Goal: Transaction & Acquisition: Purchase product/service

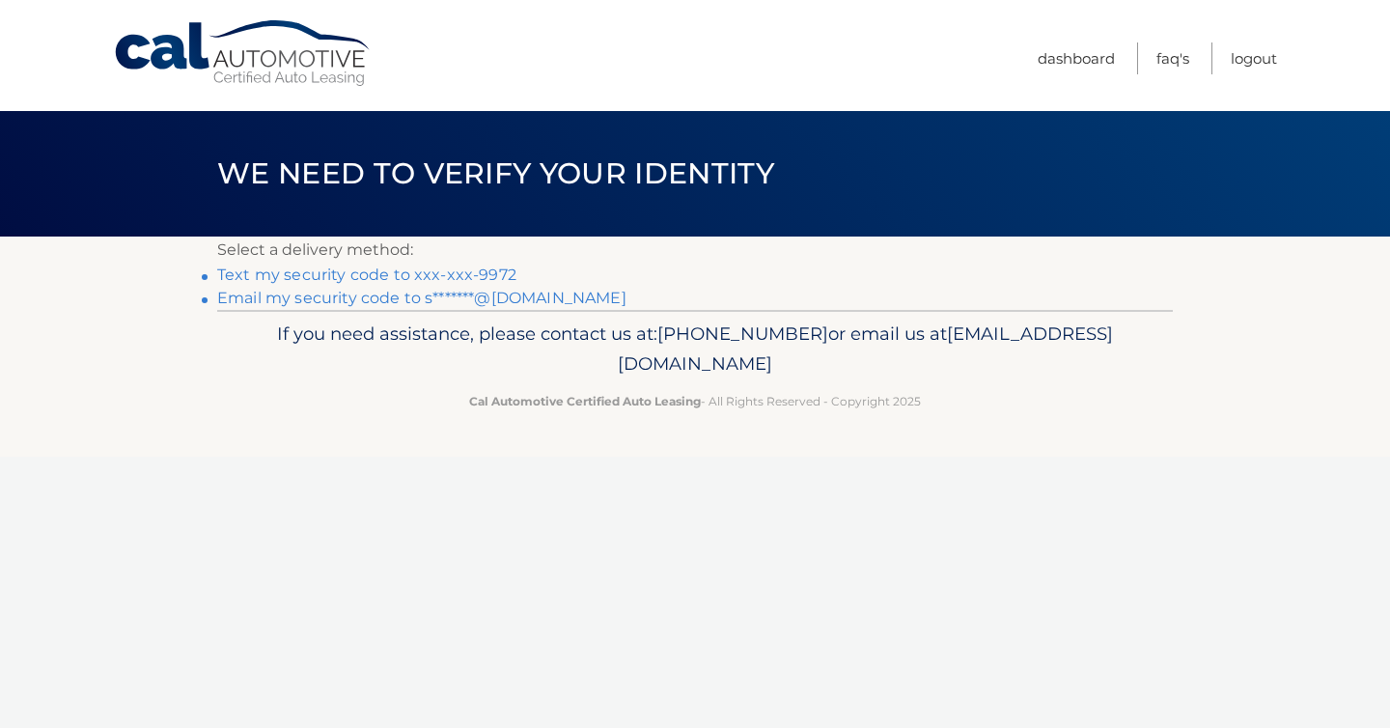
click at [436, 269] on link "Text my security code to xxx-xxx-9972" at bounding box center [366, 274] width 299 height 18
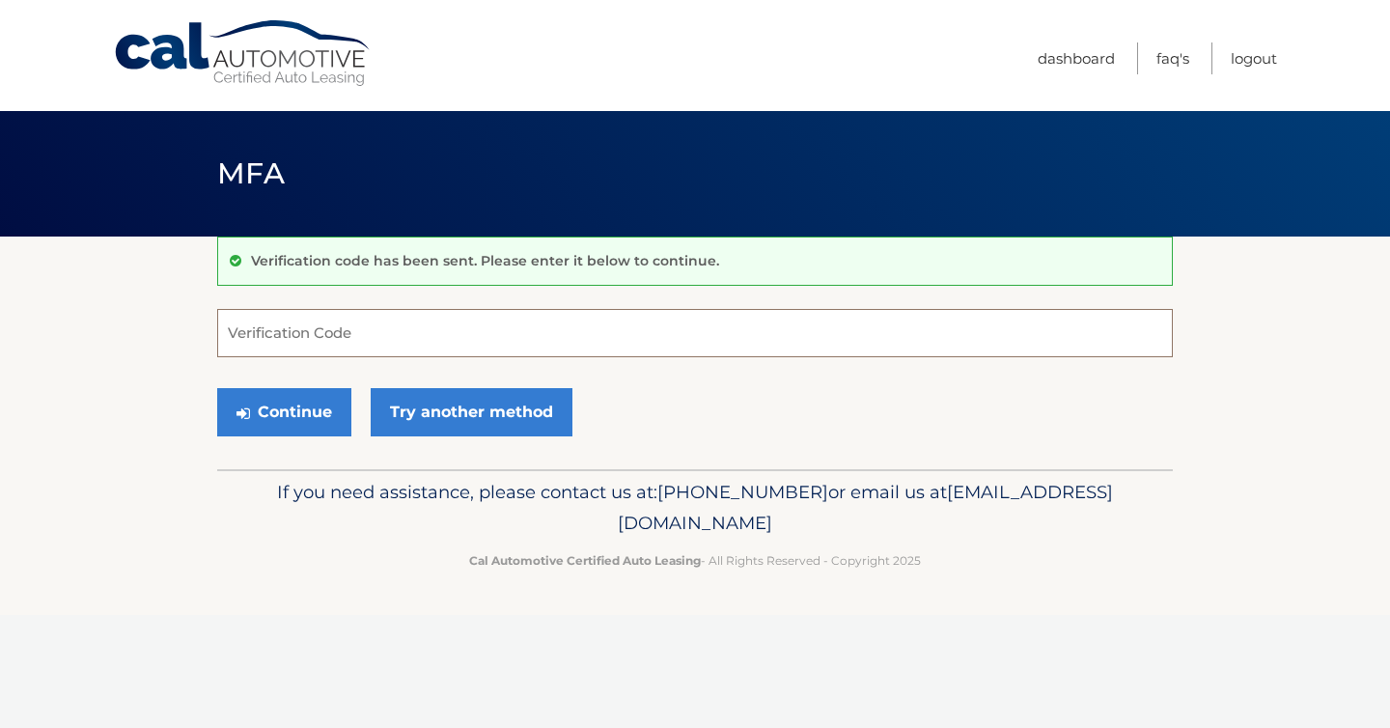
click at [525, 329] on input "Verification Code" at bounding box center [695, 333] width 956 height 48
type input "893437"
click at [319, 419] on button "Continue" at bounding box center [284, 412] width 134 height 48
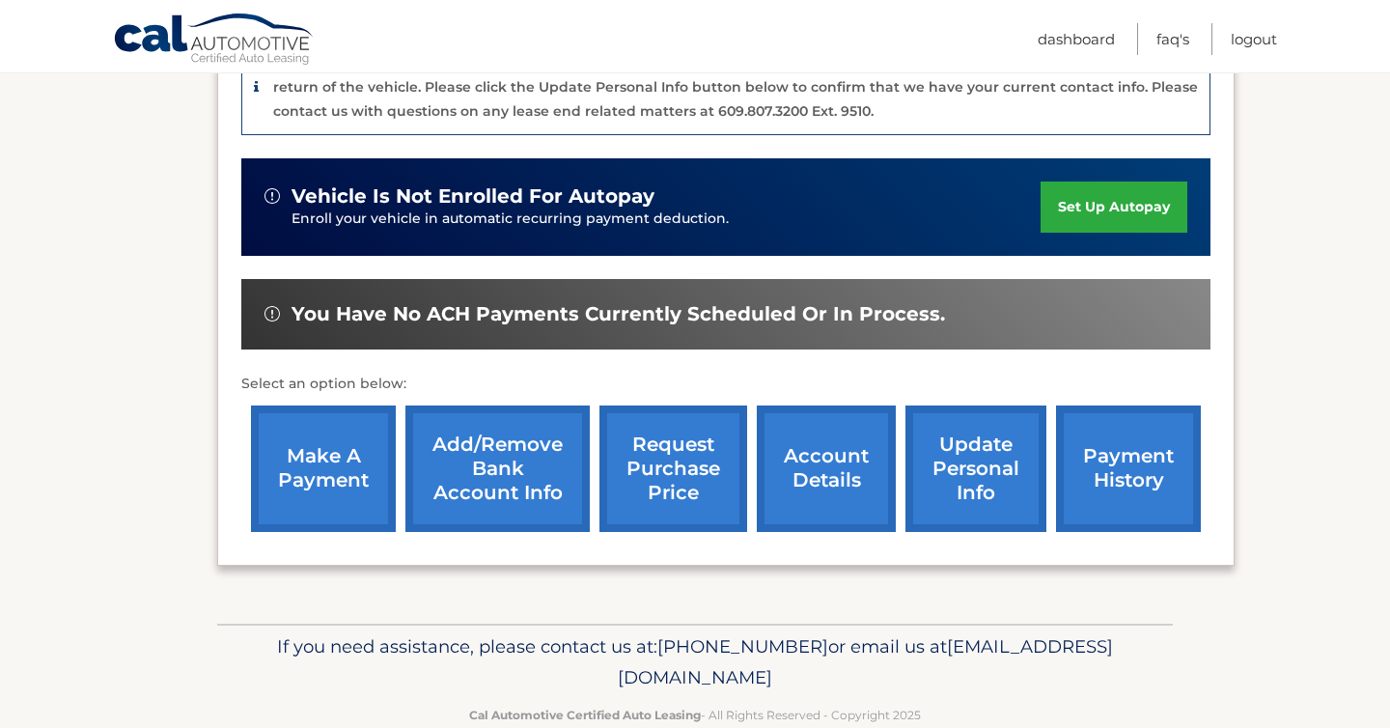
scroll to position [587, 0]
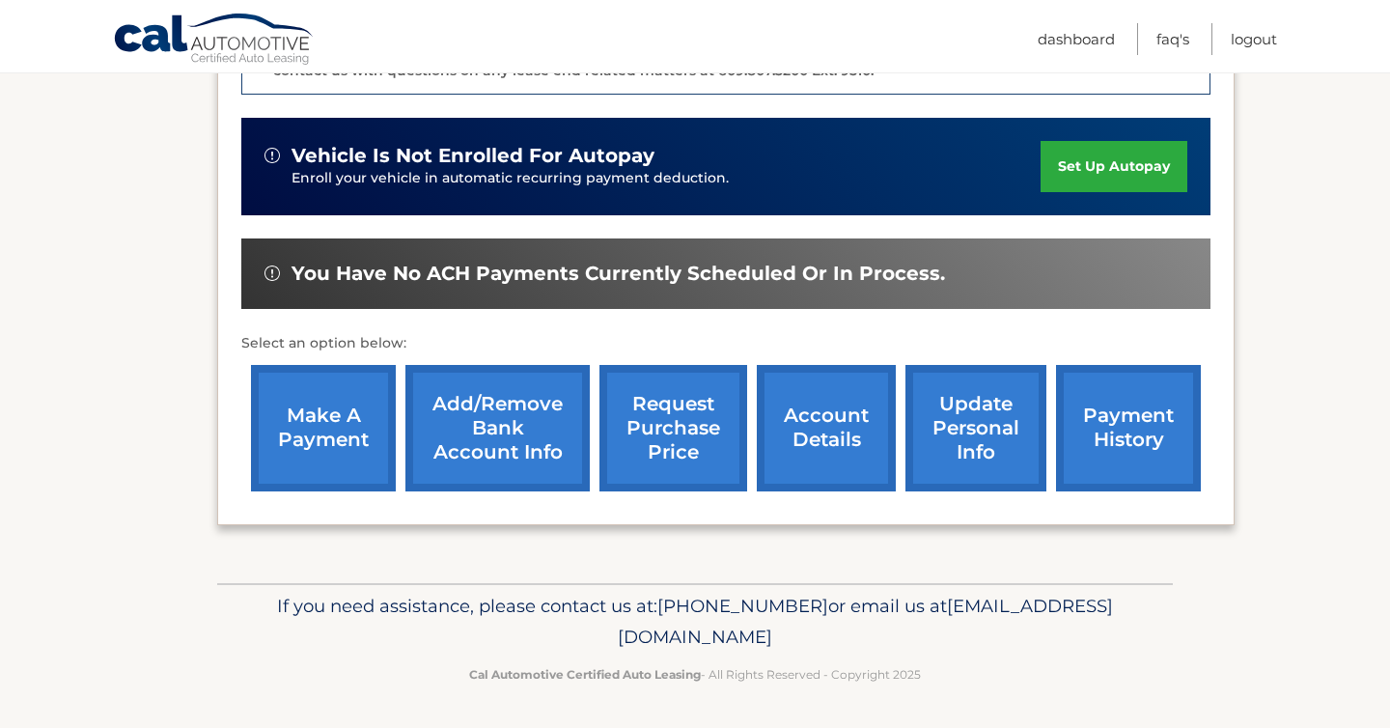
click at [1130, 434] on link "payment history" at bounding box center [1128, 428] width 145 height 126
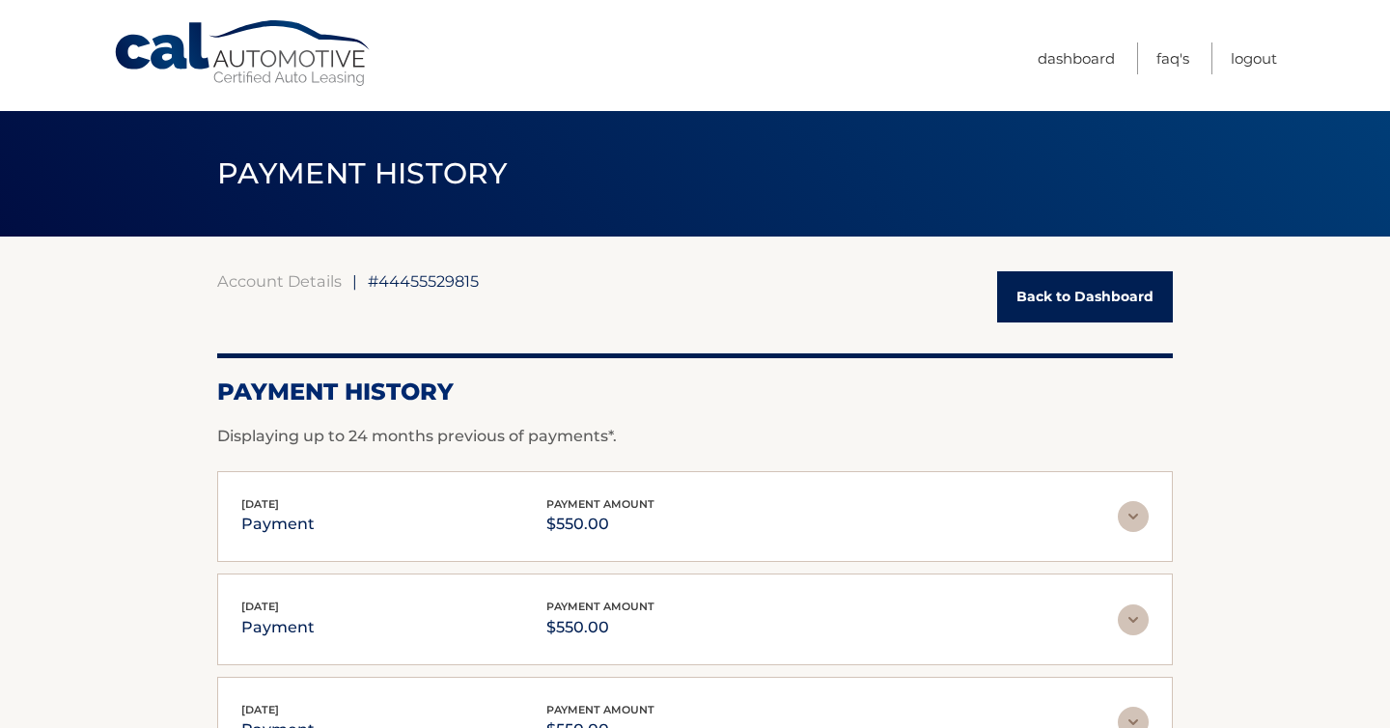
click at [1074, 305] on link "Back to Dashboard" at bounding box center [1085, 296] width 176 height 51
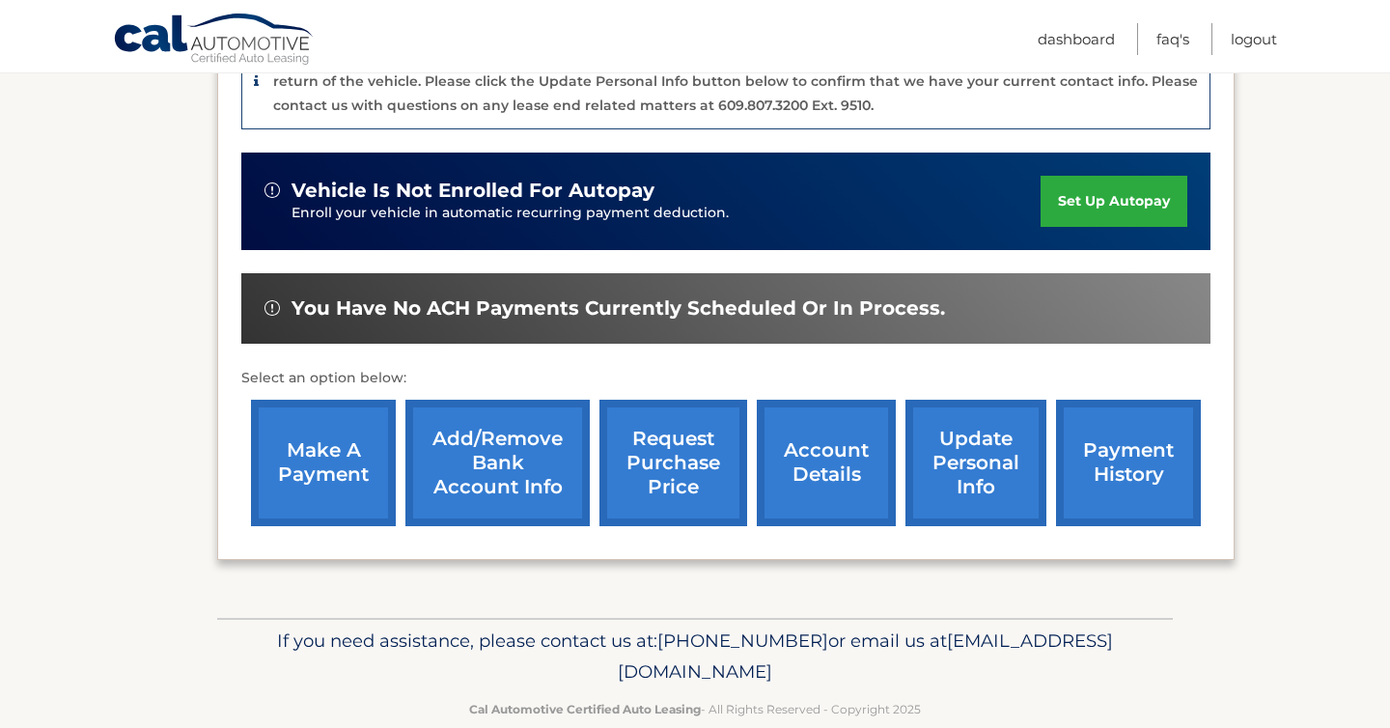
scroll to position [587, 0]
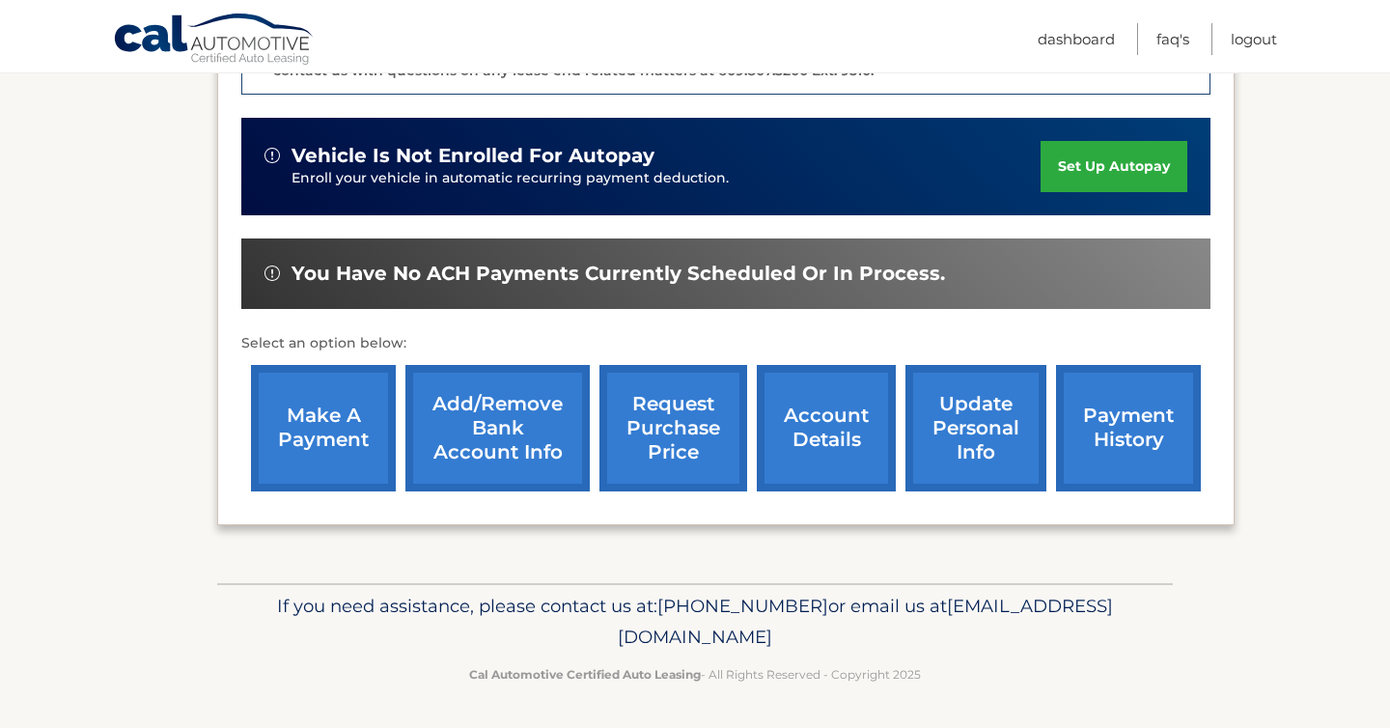
click at [819, 435] on link "account details" at bounding box center [826, 428] width 139 height 126
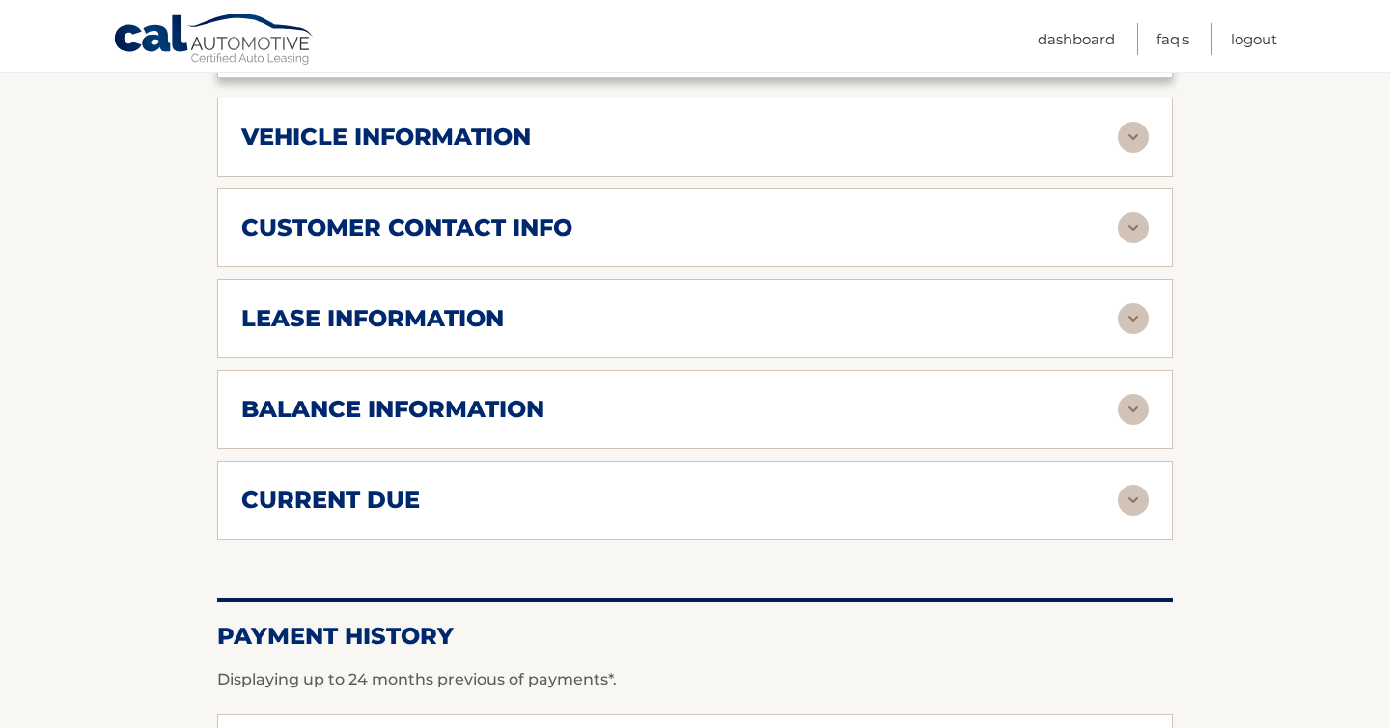
scroll to position [942, 0]
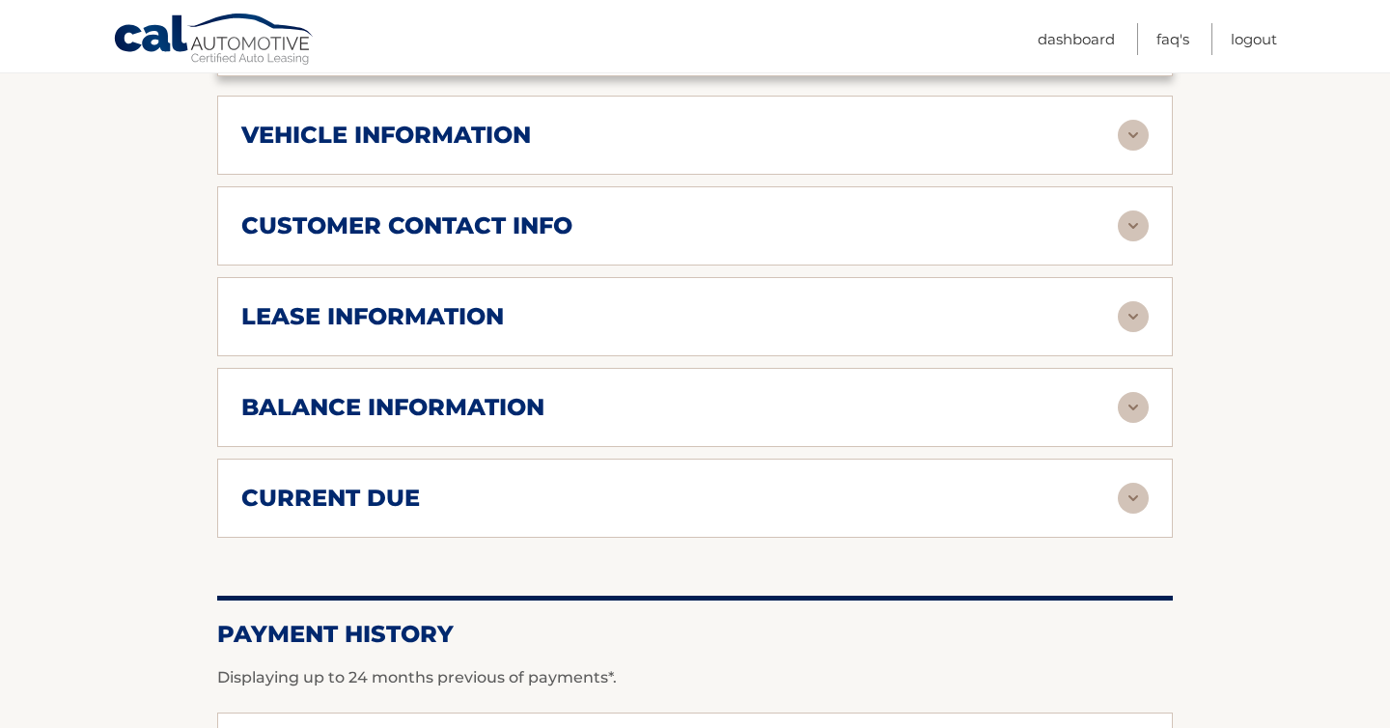
click at [824, 402] on div "balance information" at bounding box center [679, 407] width 876 height 29
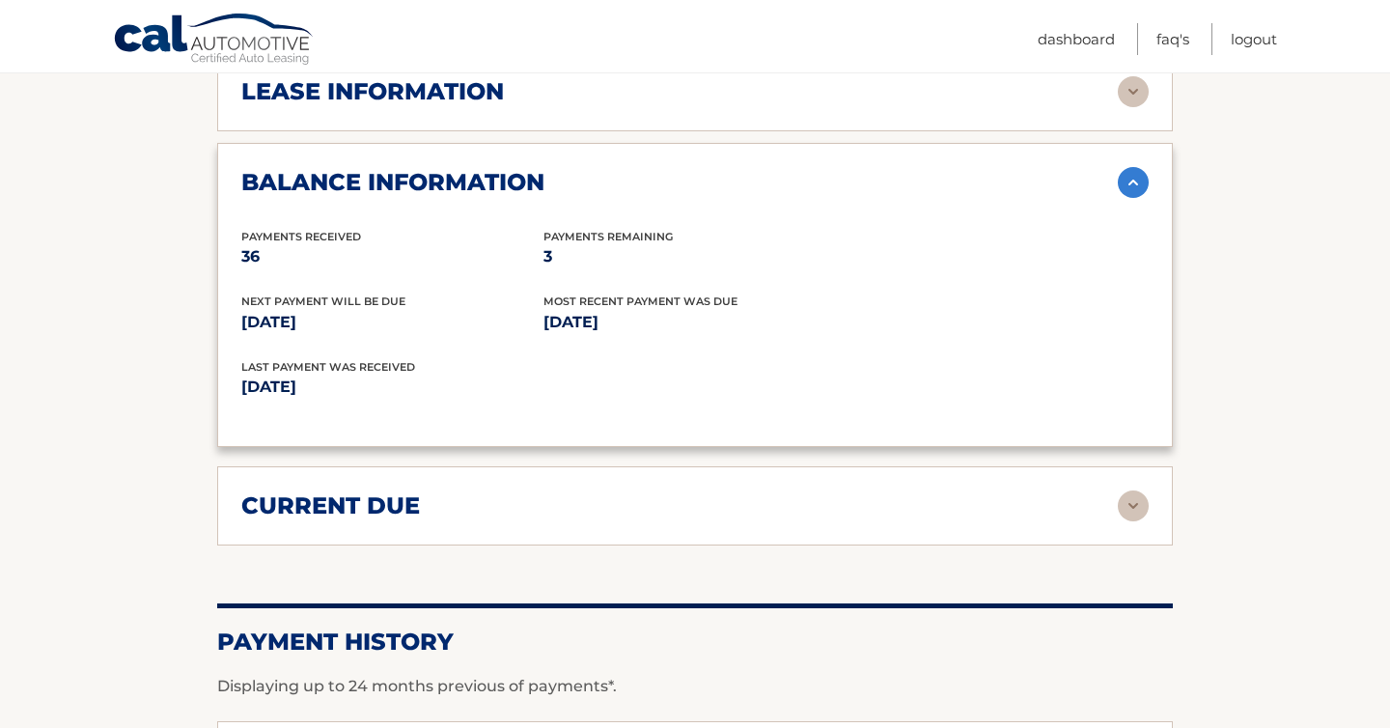
scroll to position [1170, 0]
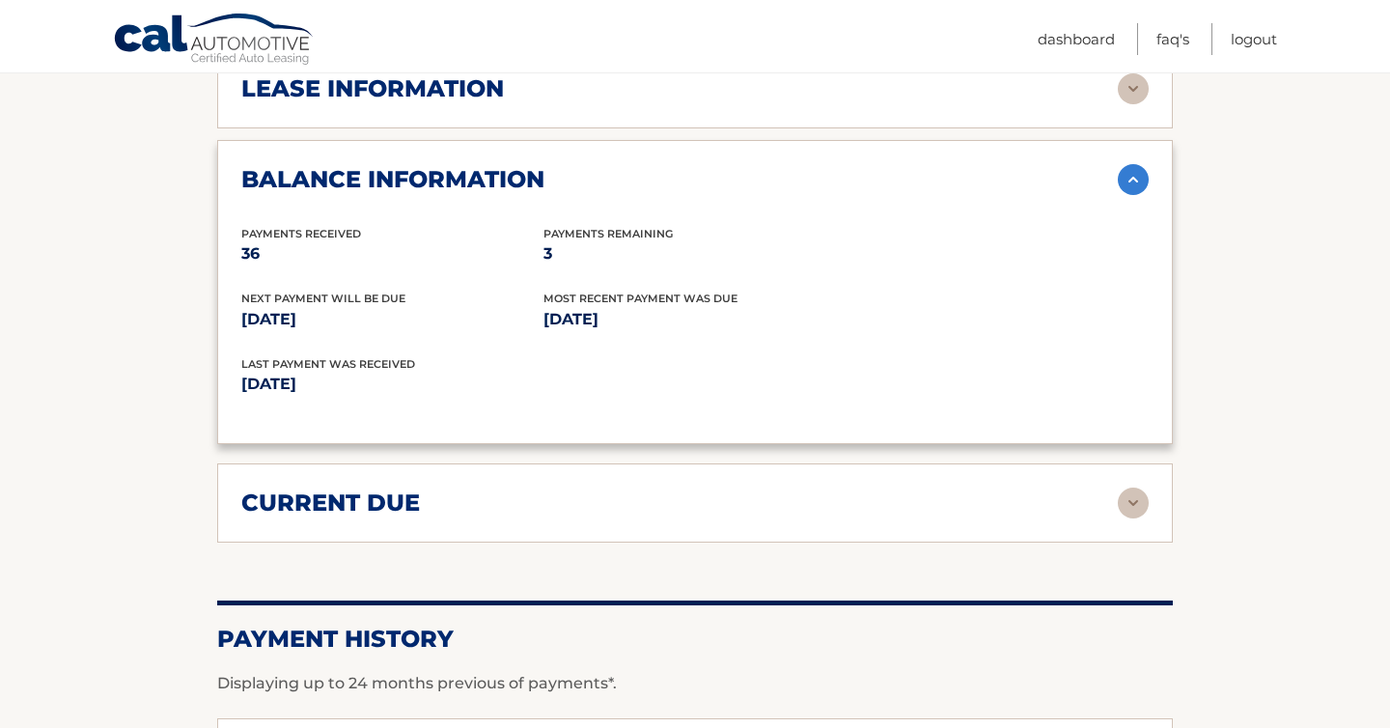
click at [822, 511] on div "current due" at bounding box center [679, 502] width 876 height 29
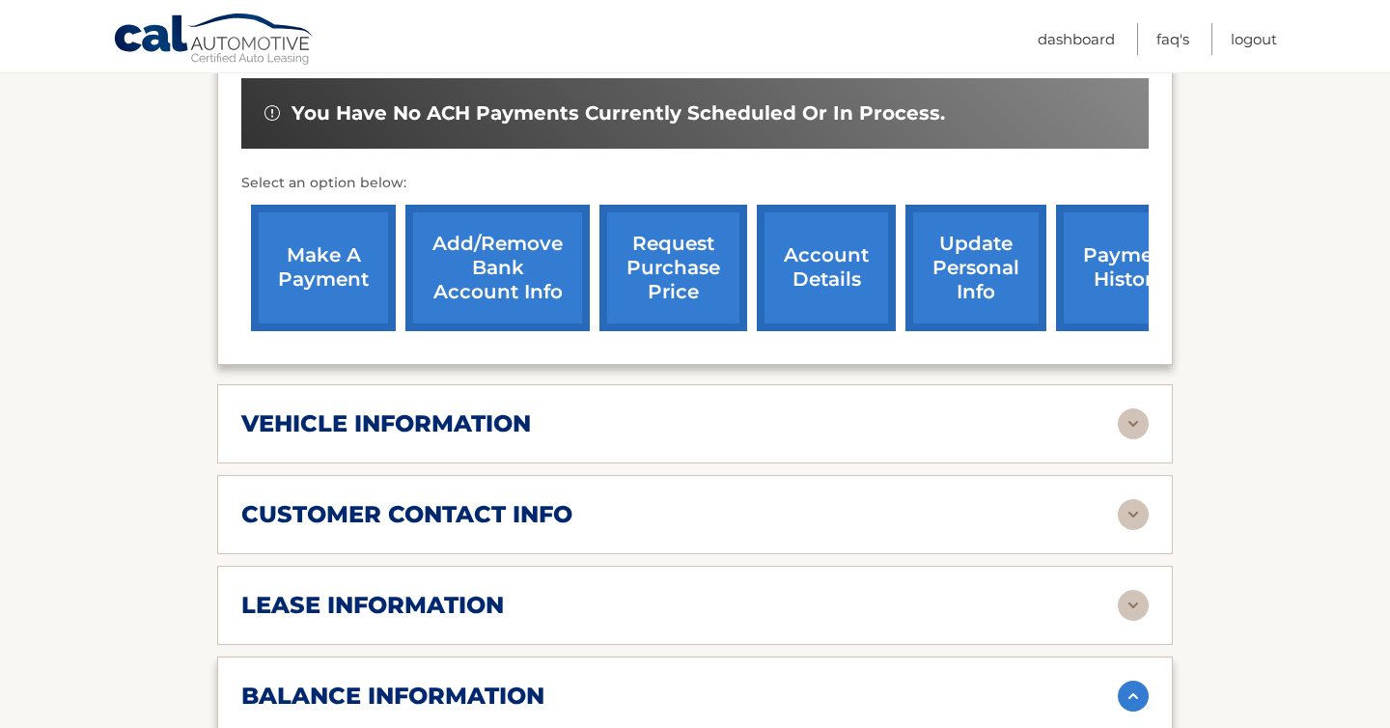
scroll to position [649, 0]
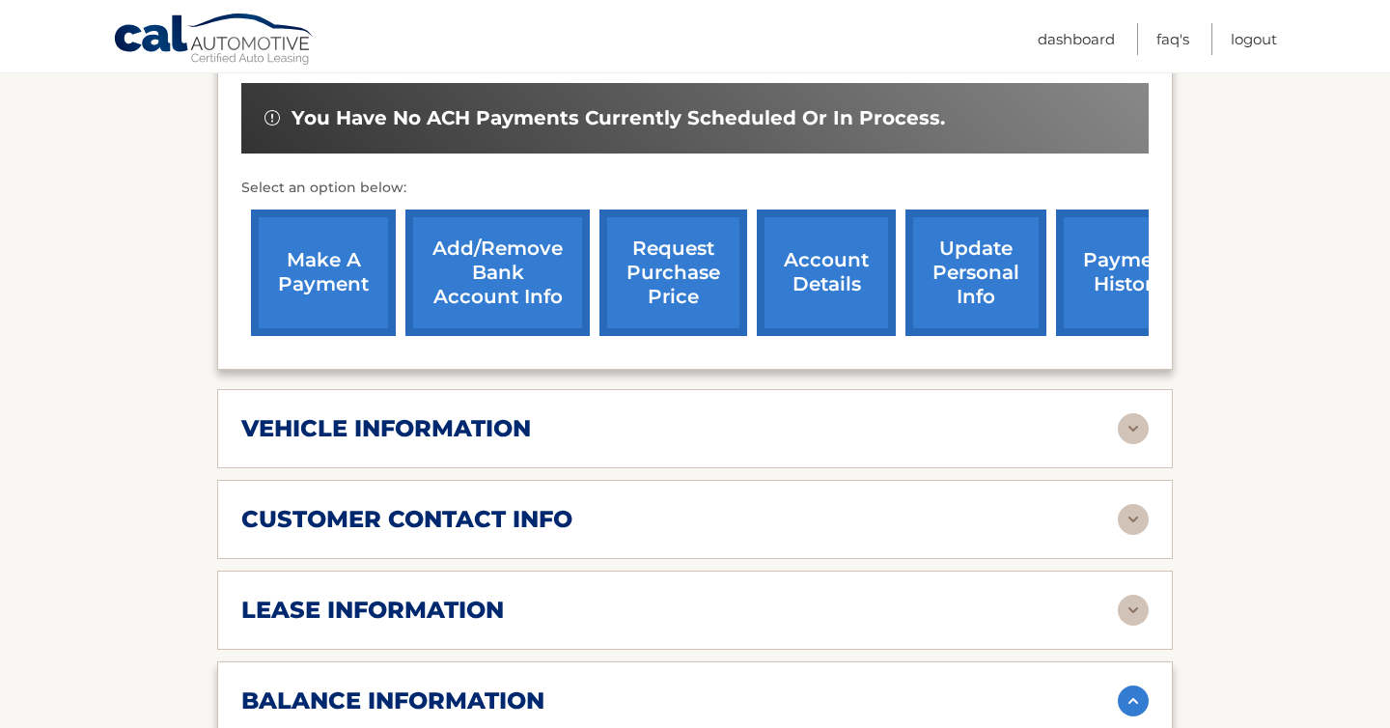
click at [322, 262] on link "make a payment" at bounding box center [323, 272] width 145 height 126
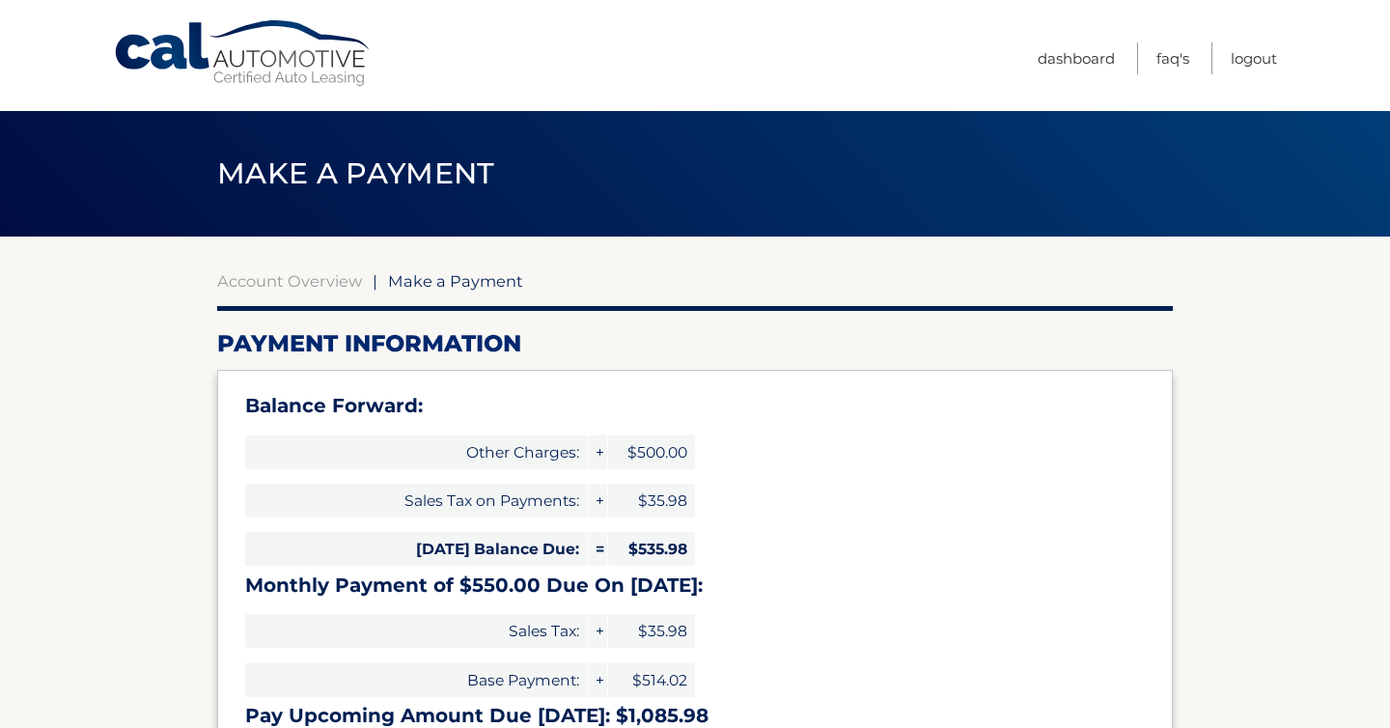
select select "YzVlZTFjZDYtNzQwMC00YjM1LTlmOTUtMzExZTFhMjlkMmNi"
